Goal: Task Accomplishment & Management: Manage account settings

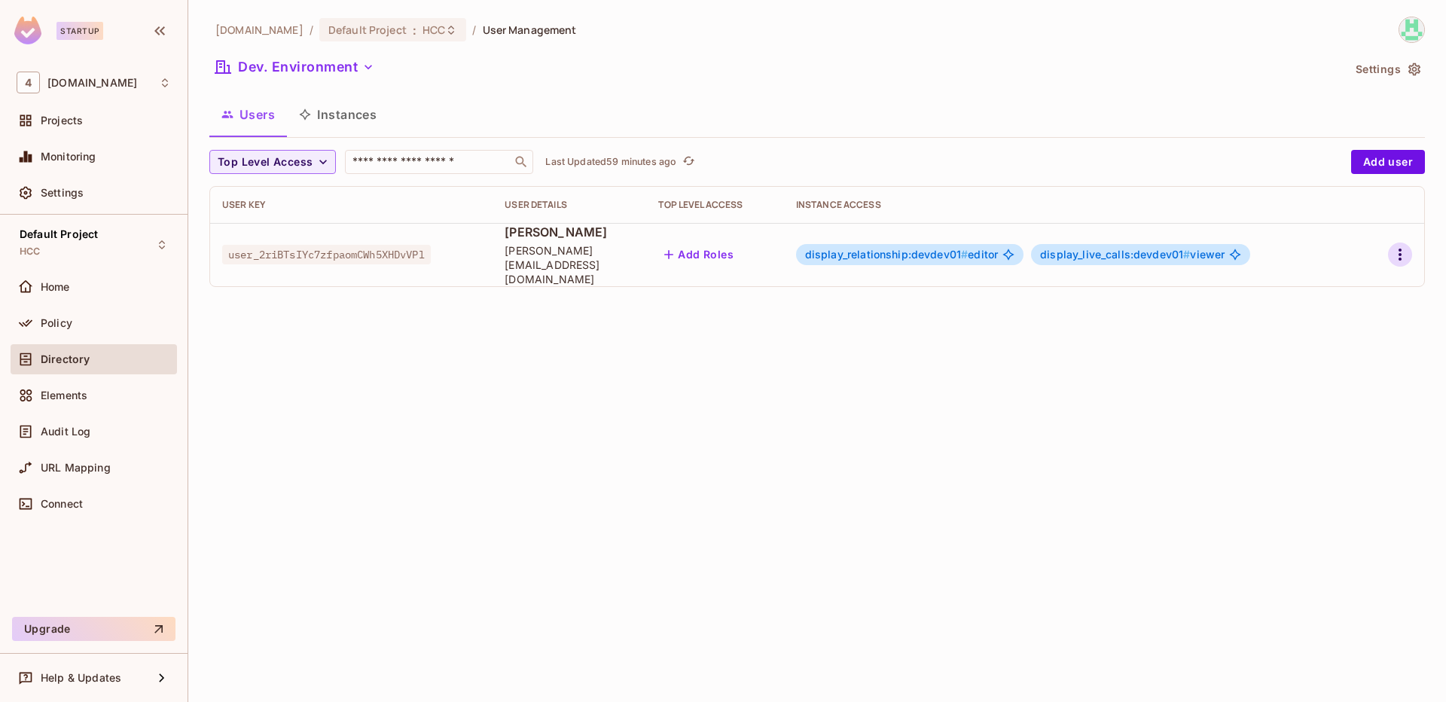
click at [1391, 252] on icon "button" at bounding box center [1400, 254] width 18 height 18
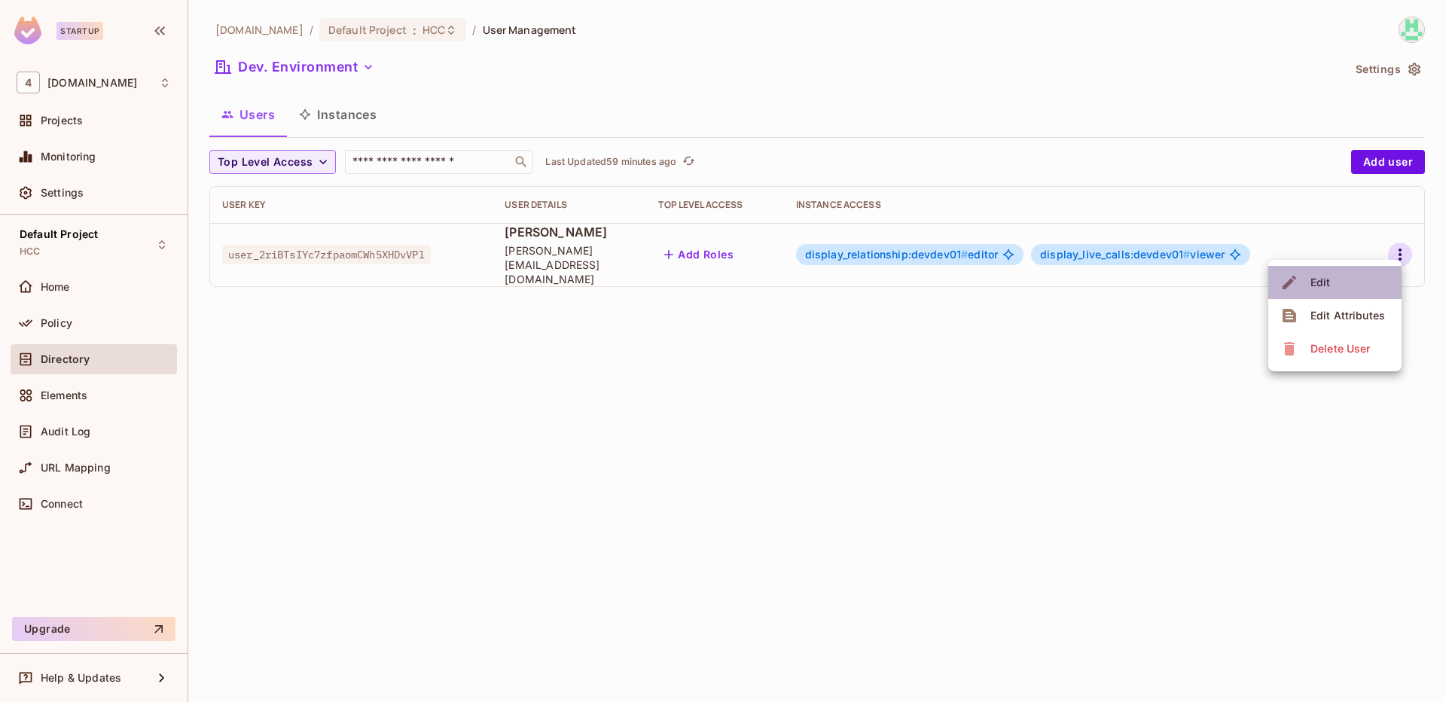
click at [1324, 291] on span "Edit" at bounding box center [1320, 282] width 29 height 24
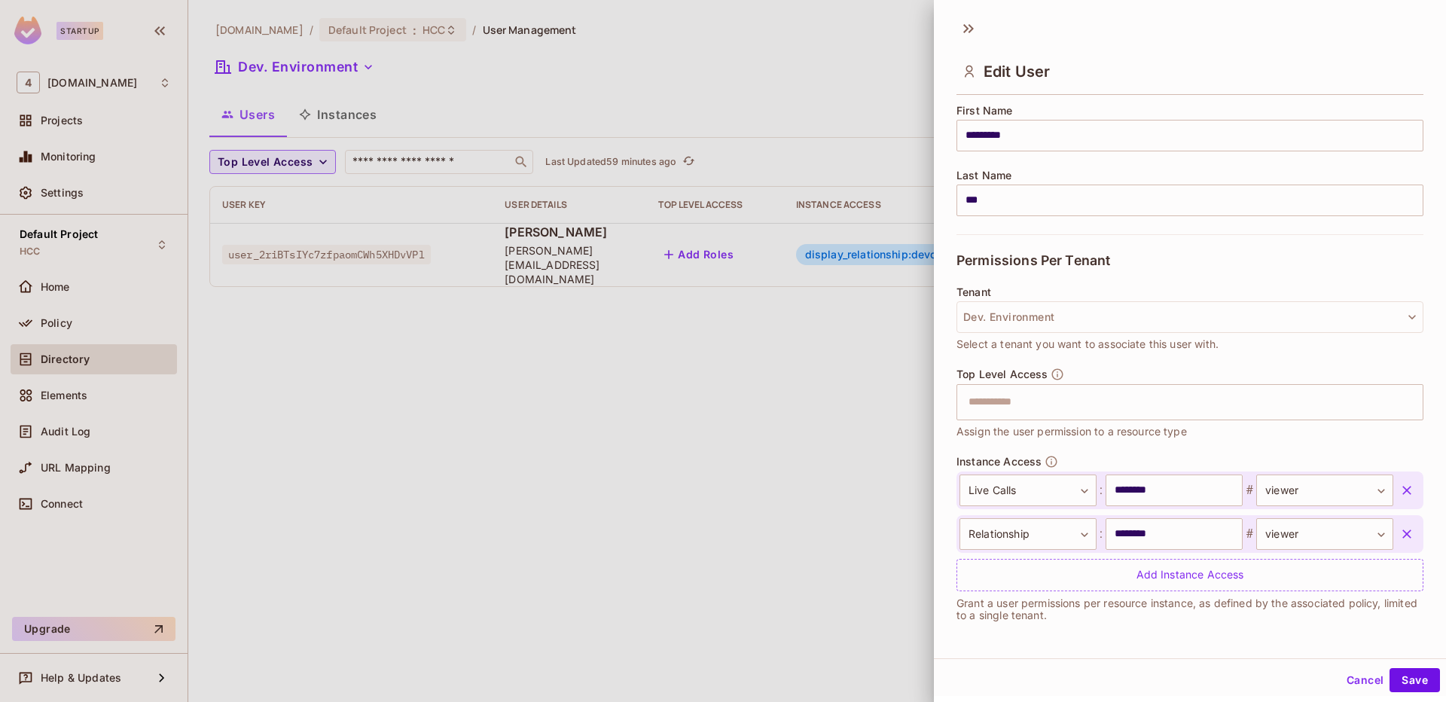
scroll to position [187, 0]
click at [843, 438] on div at bounding box center [723, 351] width 1446 height 702
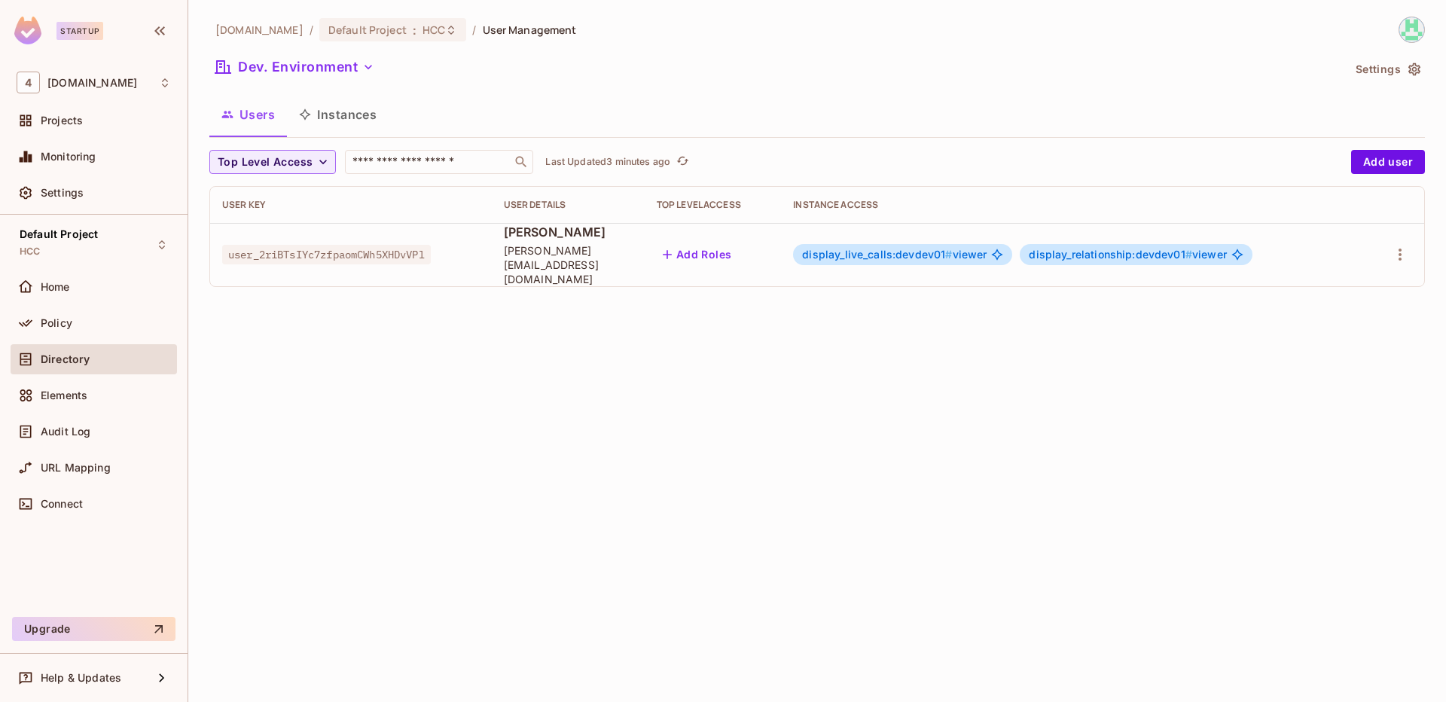
click at [846, 334] on div "46labs.com / Default Project : HCC / User Management Dev. Environment Settings …" at bounding box center [817, 351] width 1258 height 702
click at [1404, 248] on icon "button" at bounding box center [1400, 254] width 18 height 18
click at [1361, 279] on li "Edit" at bounding box center [1334, 282] width 133 height 33
click at [1211, 154] on div "Top Level Access ​ Last Updated 3 minutes ago" at bounding box center [776, 162] width 1134 height 24
click at [1198, 60] on div "Dev. Environment" at bounding box center [775, 69] width 1133 height 29
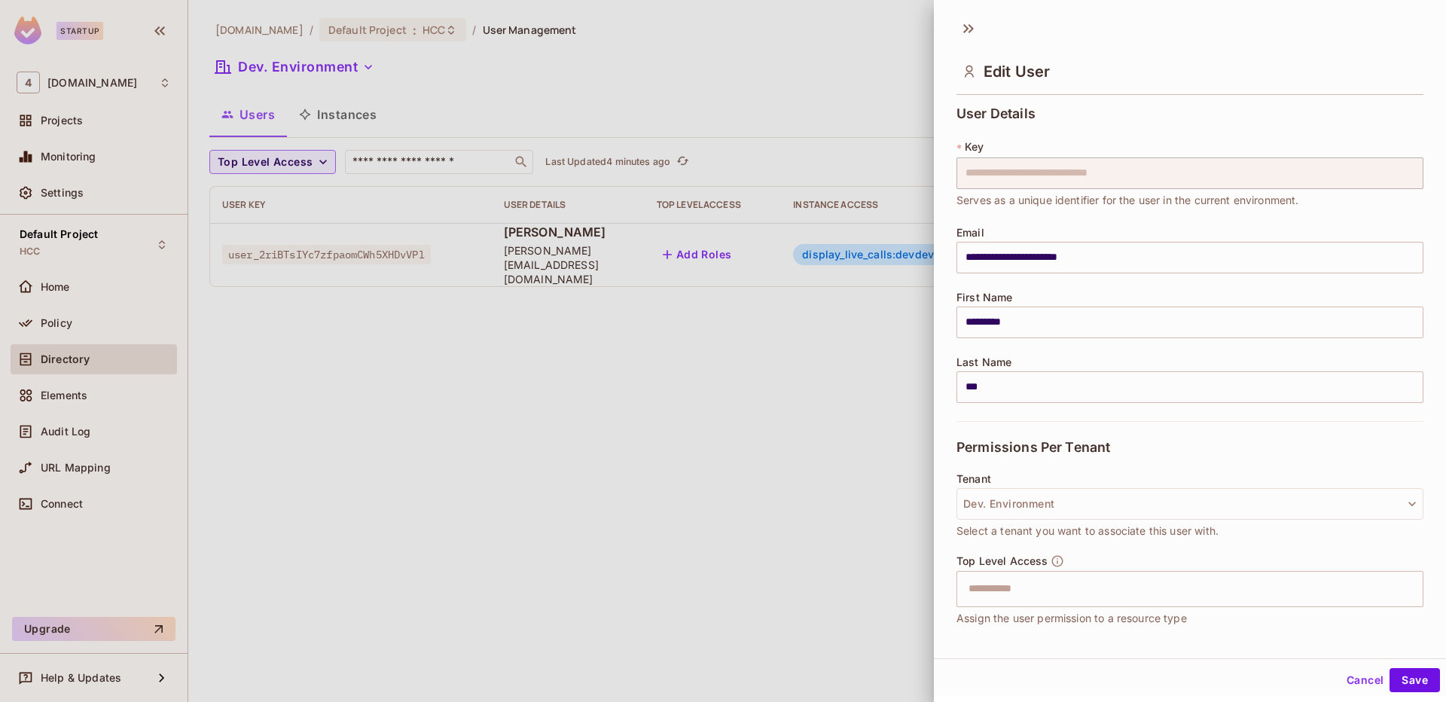
scroll to position [187, 0]
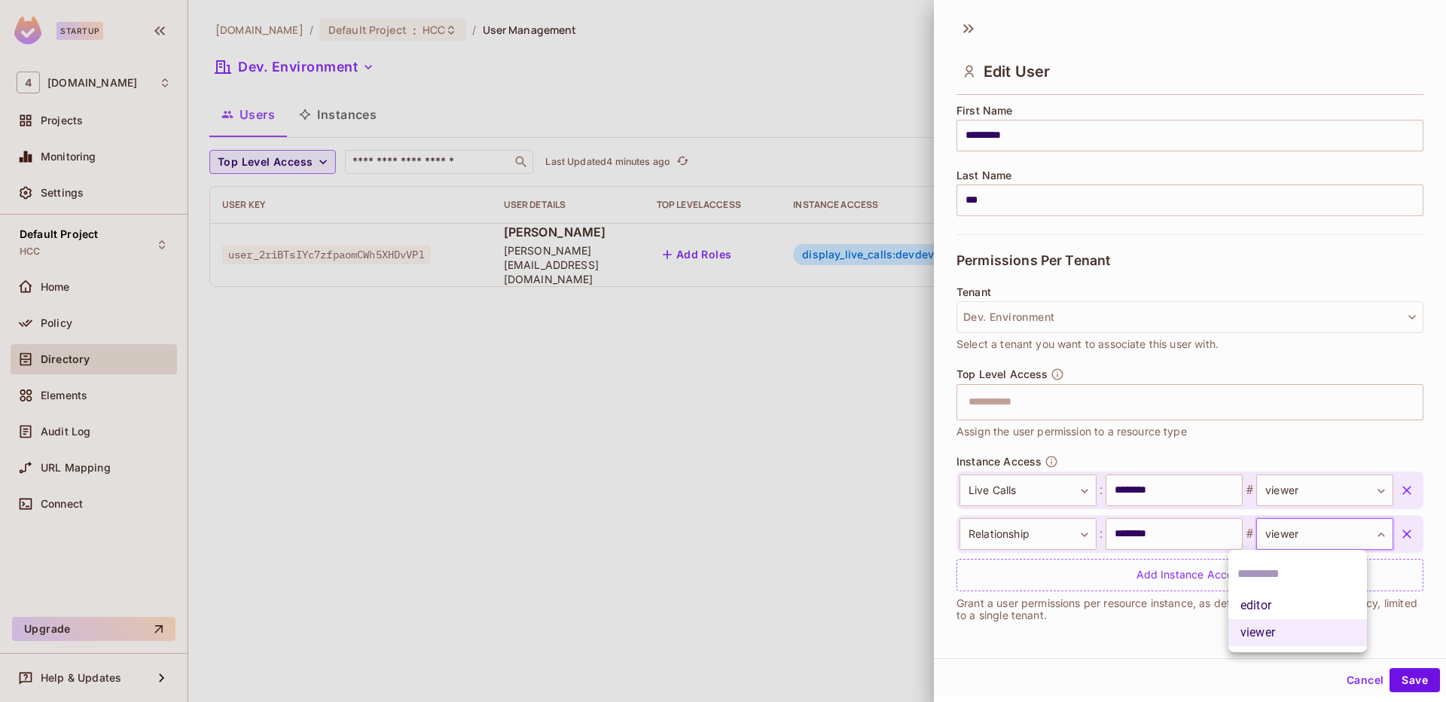
click at [1351, 532] on body "**********" at bounding box center [723, 351] width 1446 height 702
click at [1314, 608] on li "editor" at bounding box center [1297, 605] width 139 height 27
type input "******"
click at [1409, 679] on button "Save" at bounding box center [1414, 680] width 50 height 24
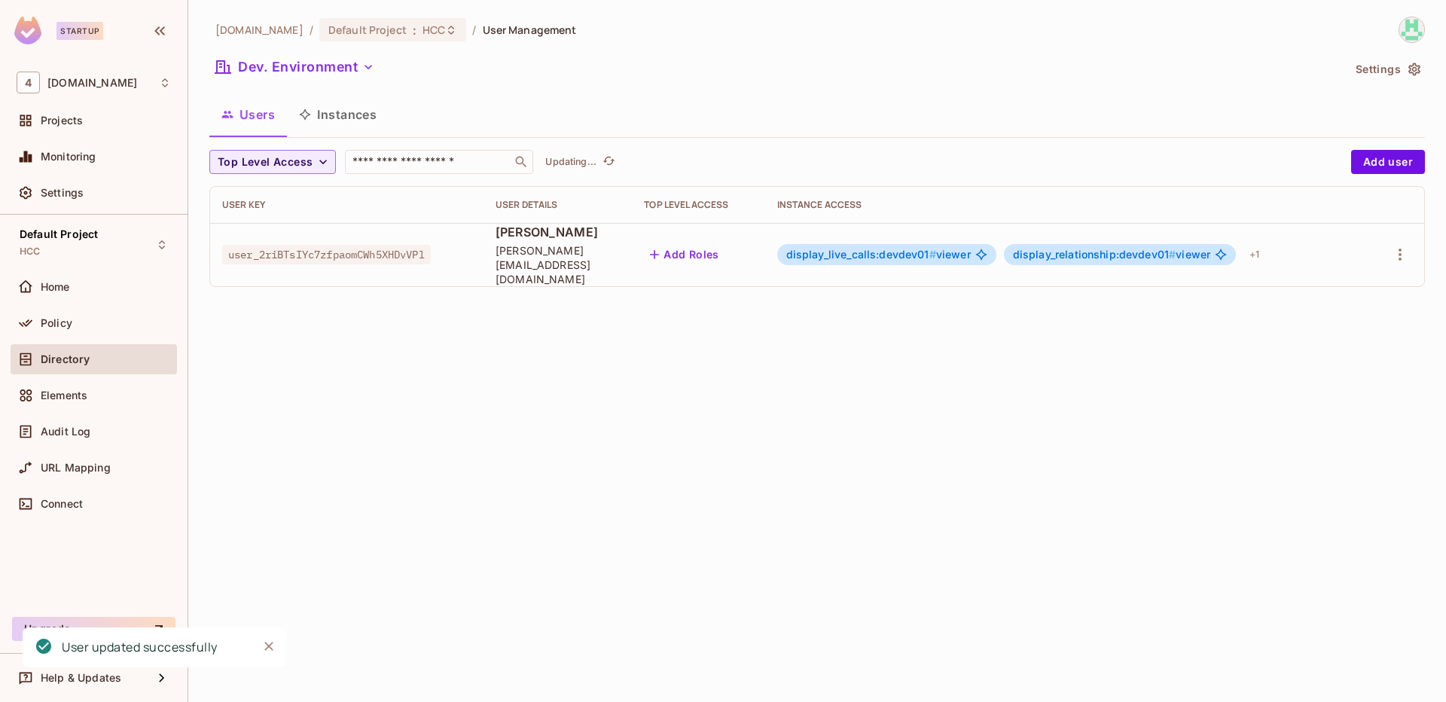
click at [716, 462] on div "46labs.com / Default Project : HCC / User Management Dev. Environment Settings …" at bounding box center [817, 351] width 1258 height 702
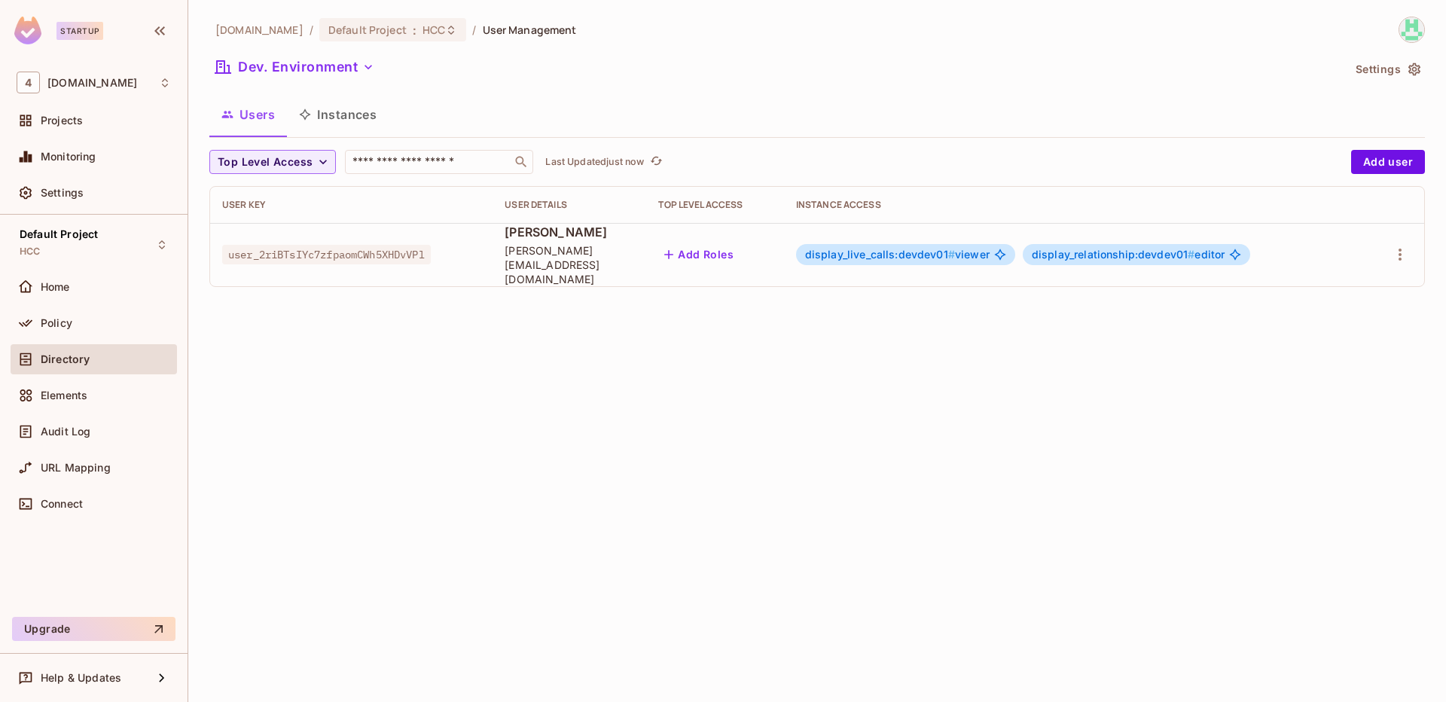
click at [1254, 343] on div "46labs.com / Default Project : HCC / User Management Dev. Environment Settings …" at bounding box center [817, 351] width 1258 height 702
click at [1401, 249] on icon "button" at bounding box center [1399, 255] width 3 height 12
click at [1357, 279] on li "Edit" at bounding box center [1334, 282] width 133 height 33
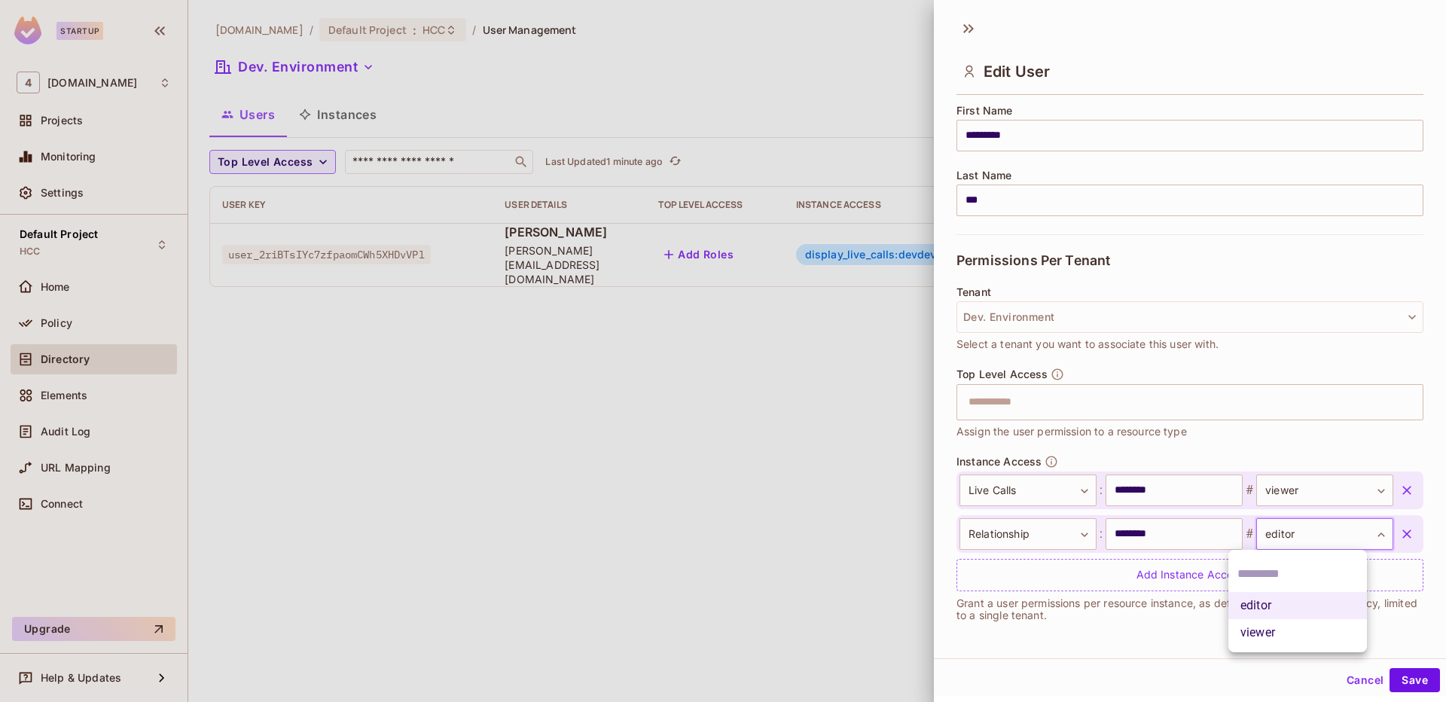
click at [1350, 542] on body "**********" at bounding box center [723, 351] width 1446 height 702
click at [1315, 634] on li "viewer" at bounding box center [1297, 632] width 139 height 27
type input "******"
click at [1402, 680] on button "Save" at bounding box center [1414, 680] width 50 height 24
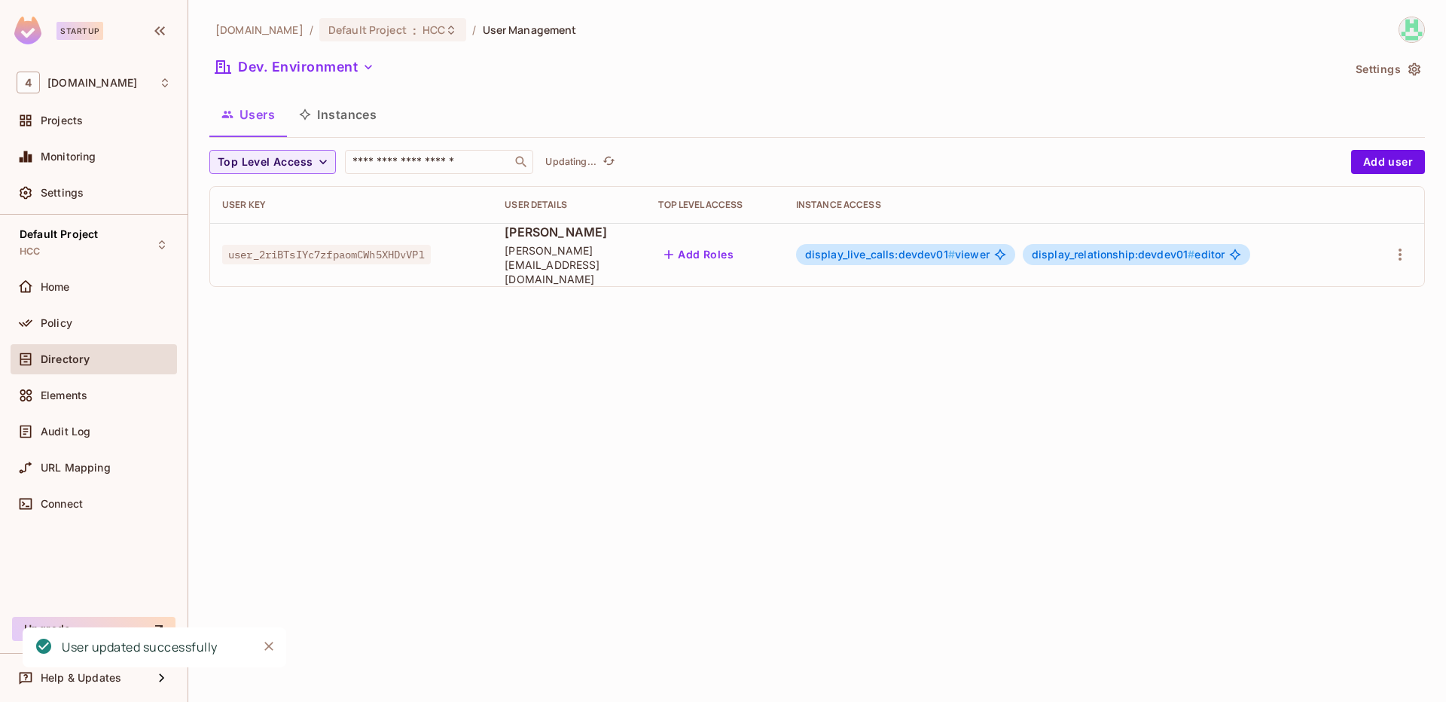
click at [816, 532] on div "46labs.com / Default Project : HCC / User Management Dev. Environment Settings …" at bounding box center [817, 351] width 1258 height 702
